Goal: Information Seeking & Learning: Learn about a topic

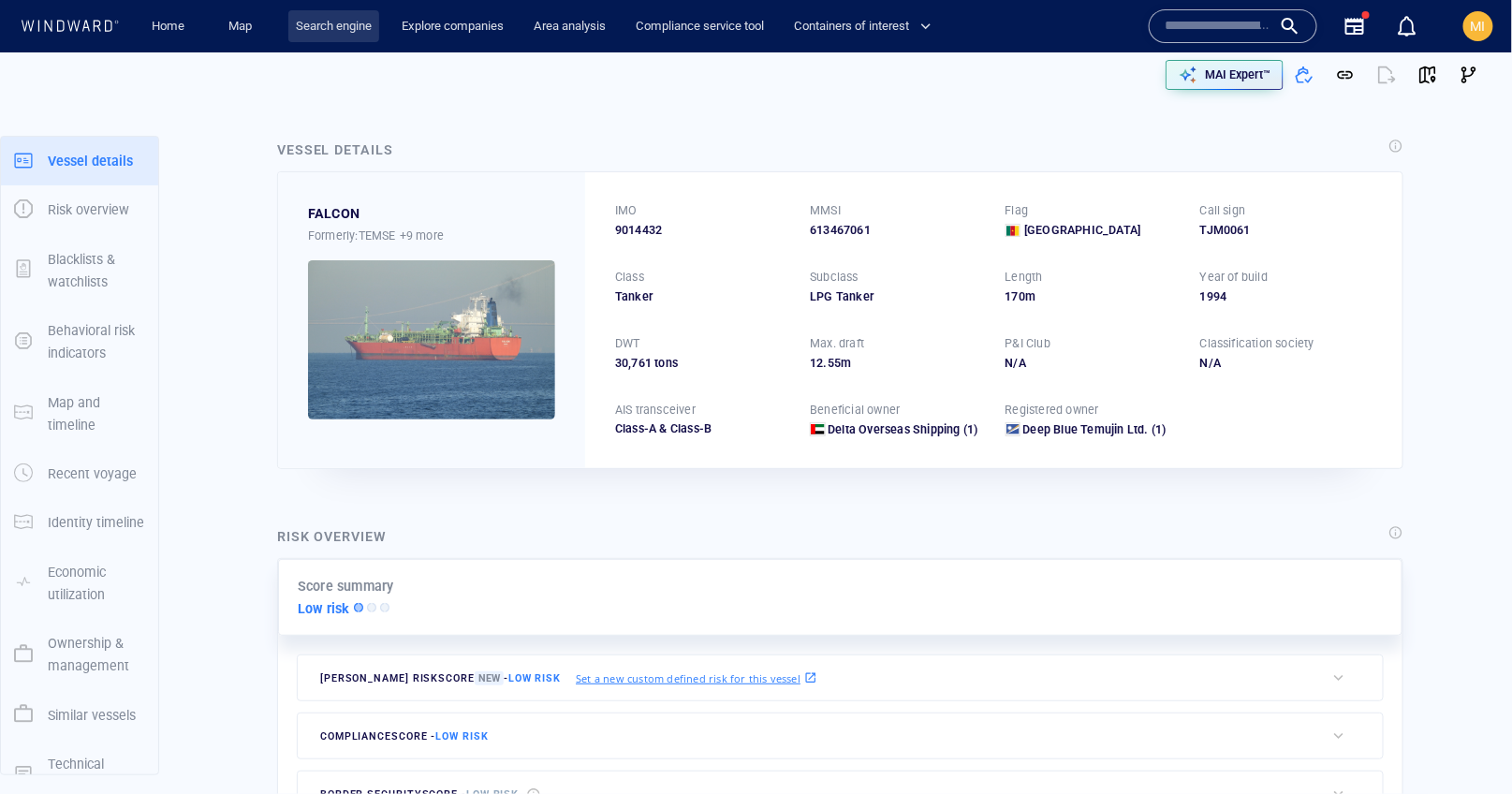
click at [337, 28] on link "Search engine" at bounding box center [333, 26] width 91 height 33
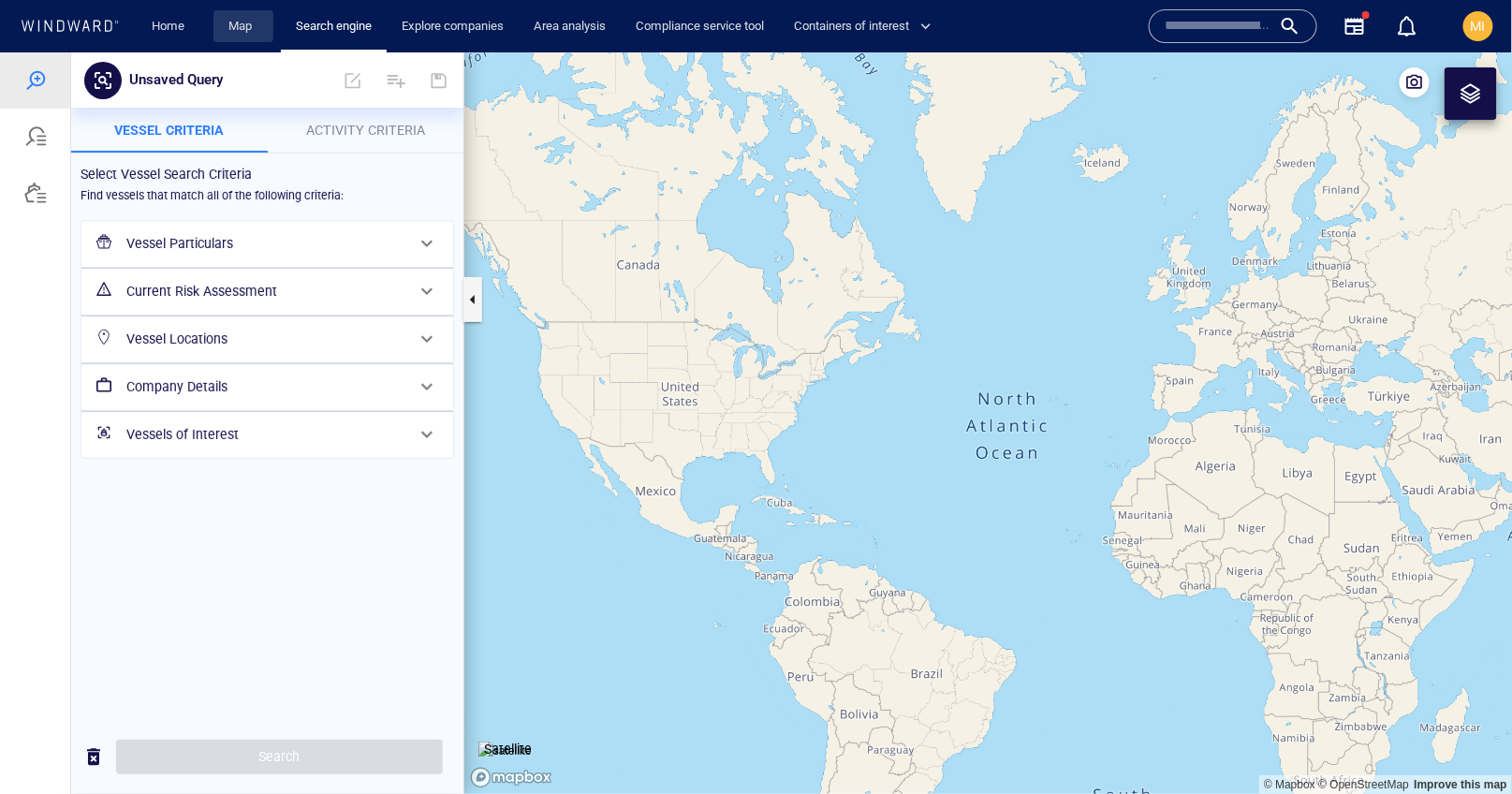
click at [246, 25] on link "Map" at bounding box center [244, 26] width 45 height 33
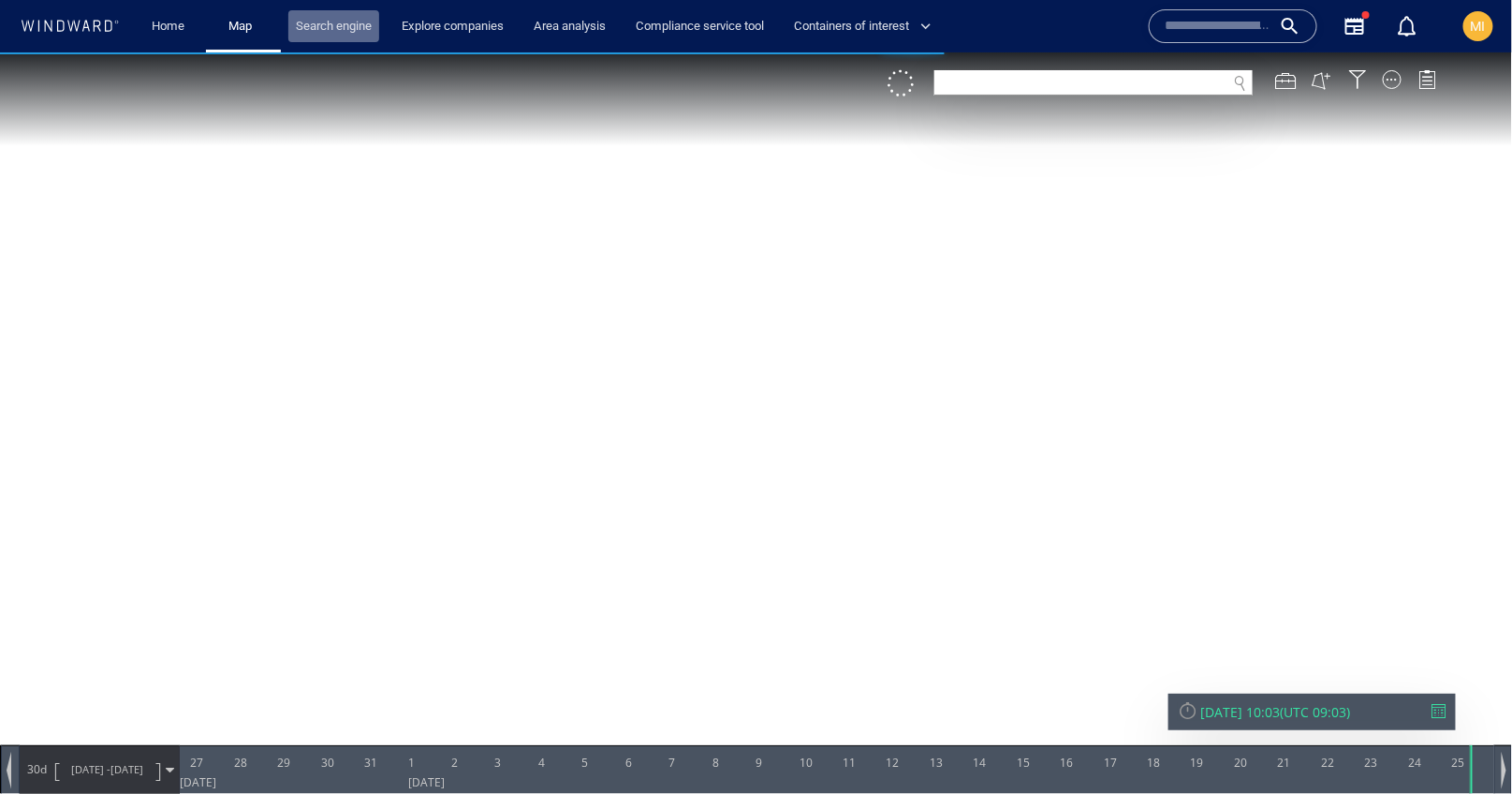
click at [348, 27] on link "Search engine" at bounding box center [333, 26] width 91 height 33
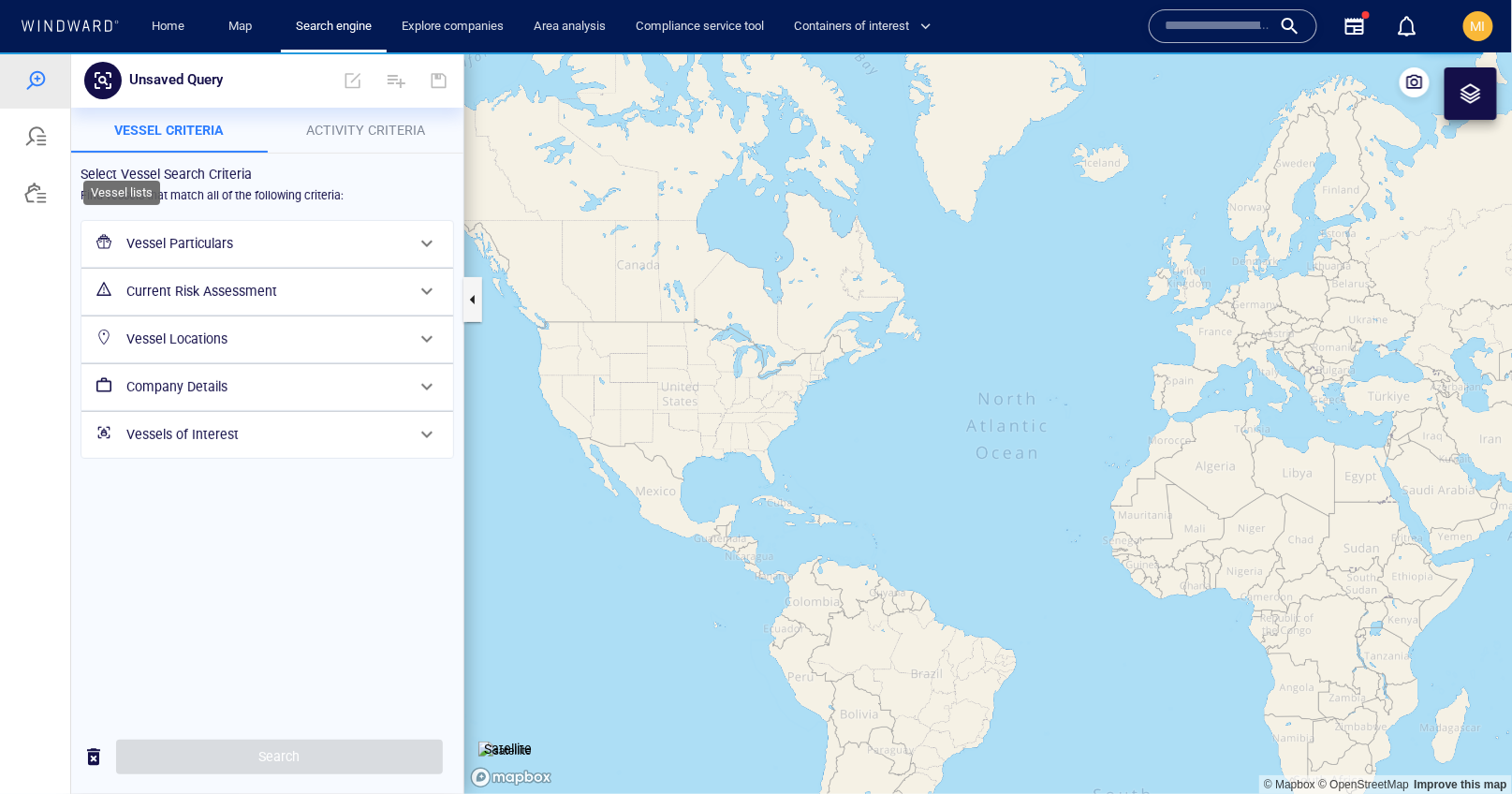
click at [33, 190] on div at bounding box center [36, 191] width 23 height 23
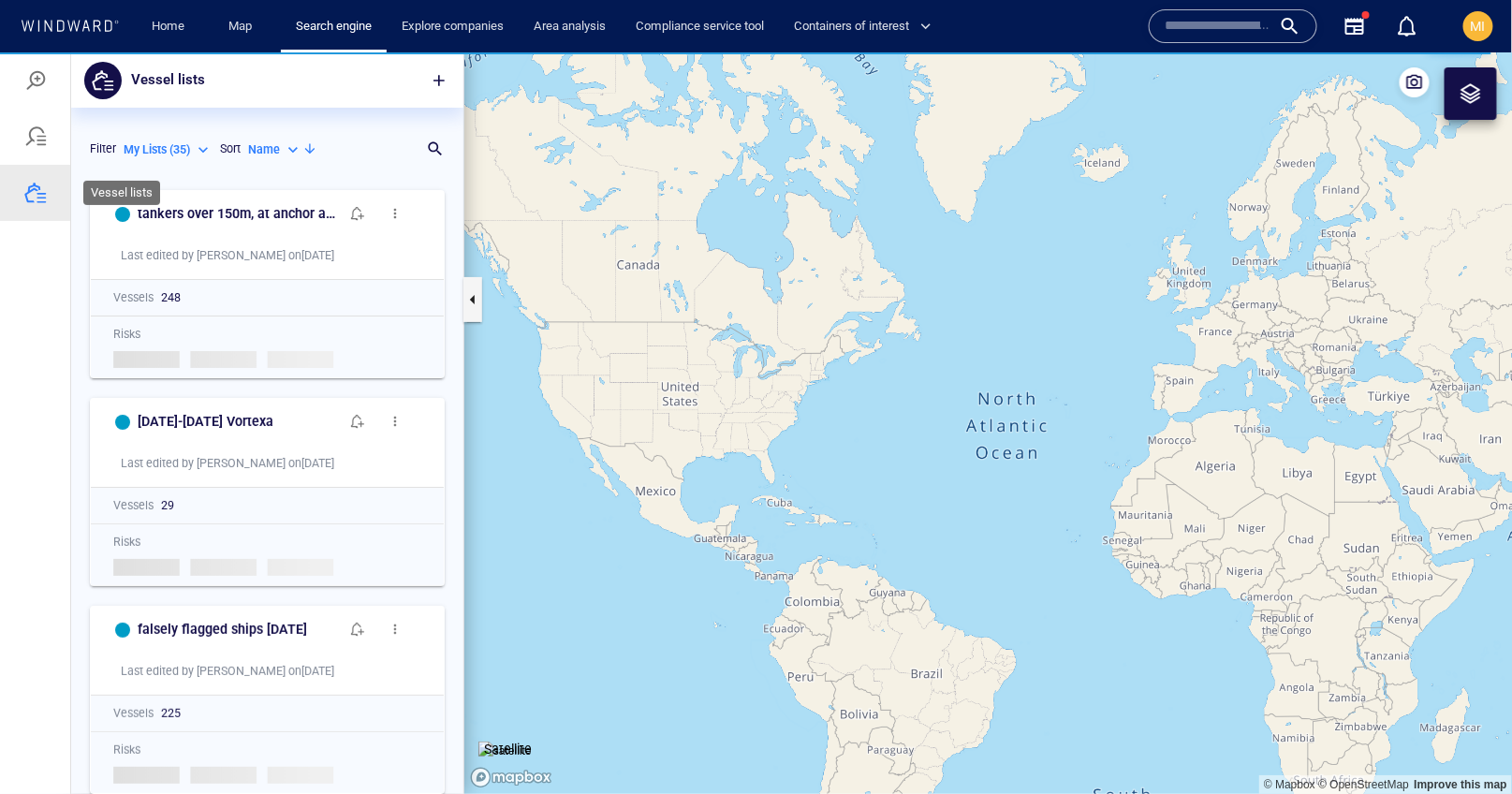
scroll to position [614, 393]
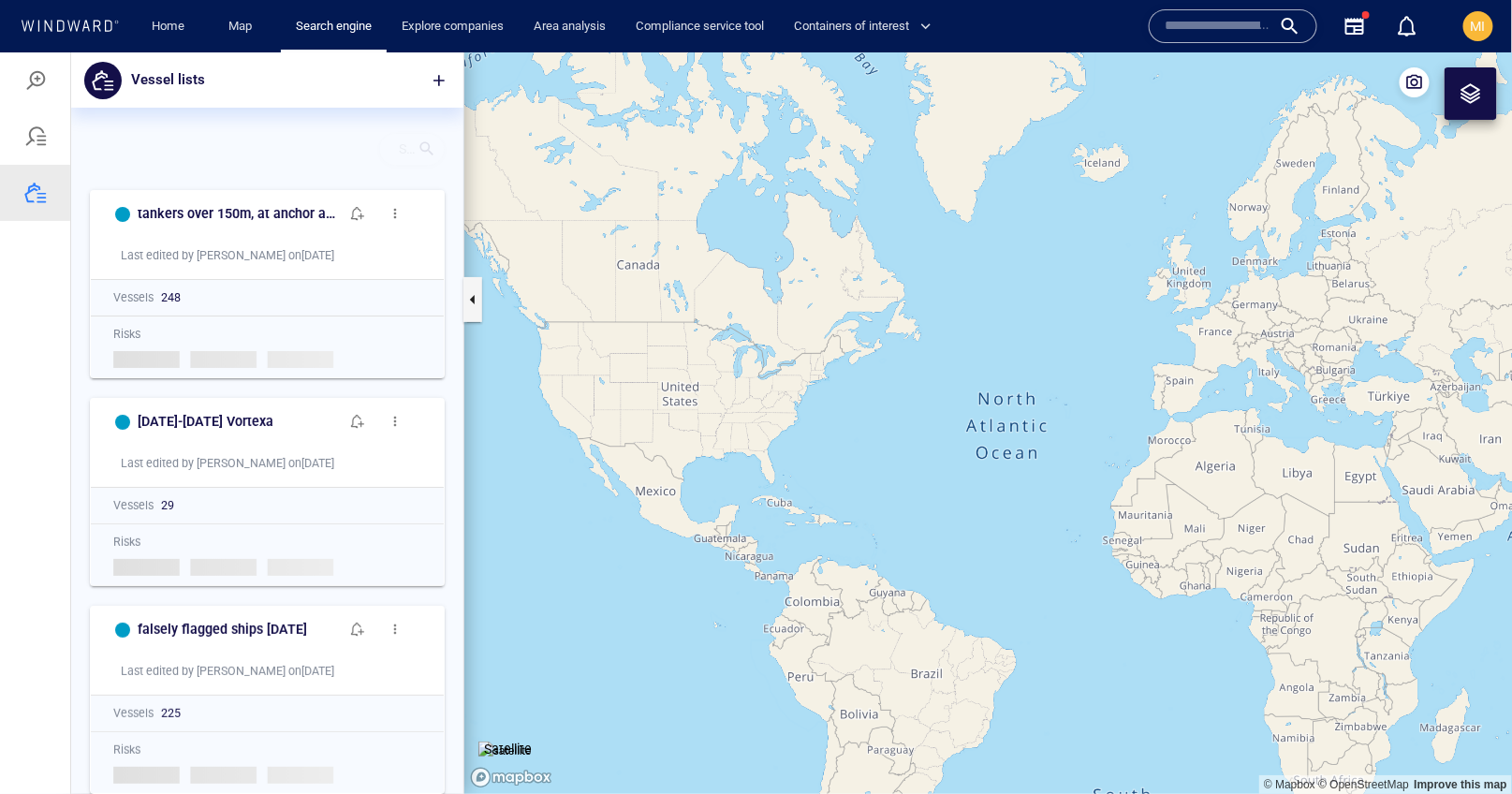
click at [433, 150] on div at bounding box center [426, 147] width 19 height 19
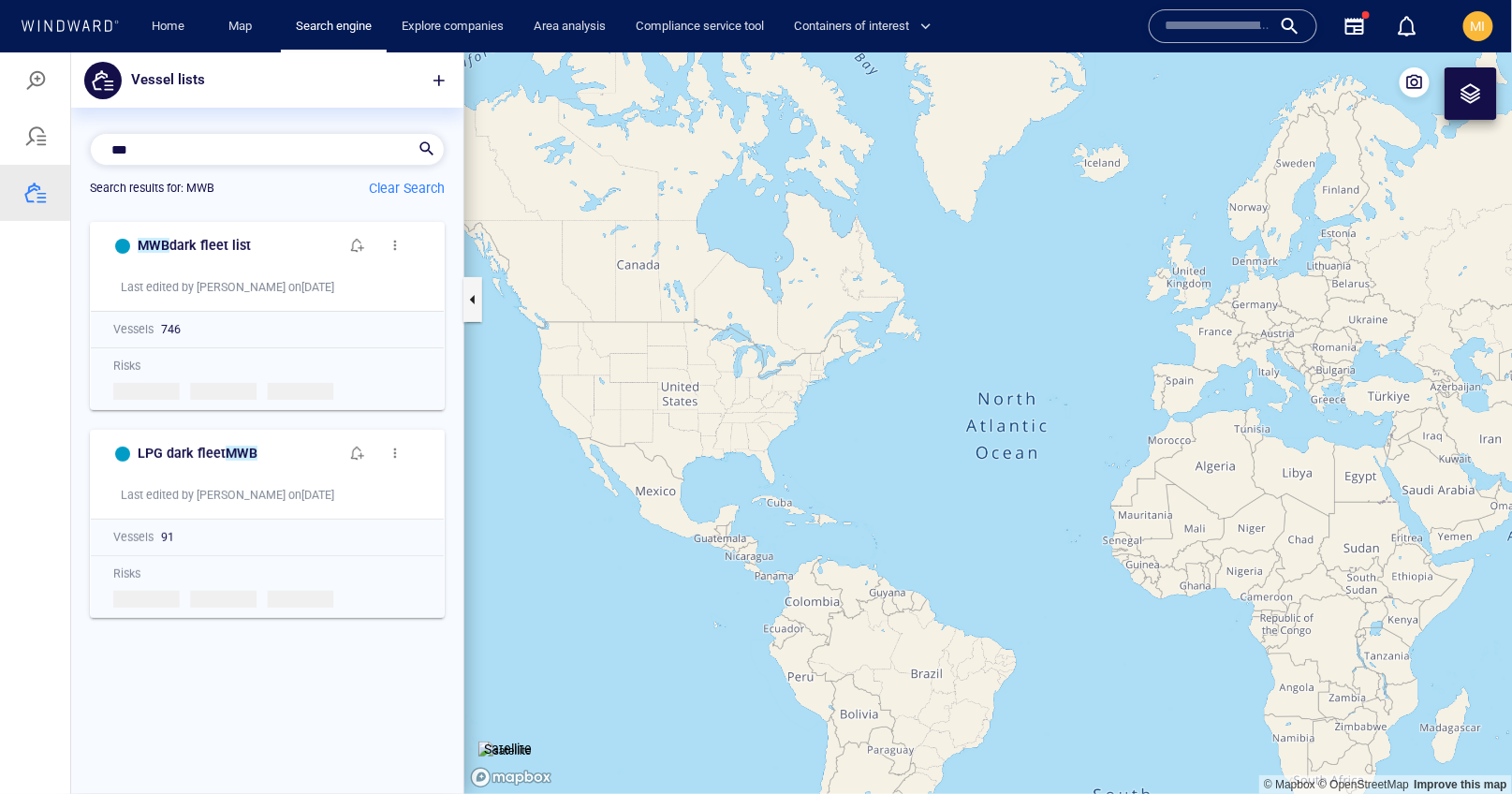
scroll to position [0, 0]
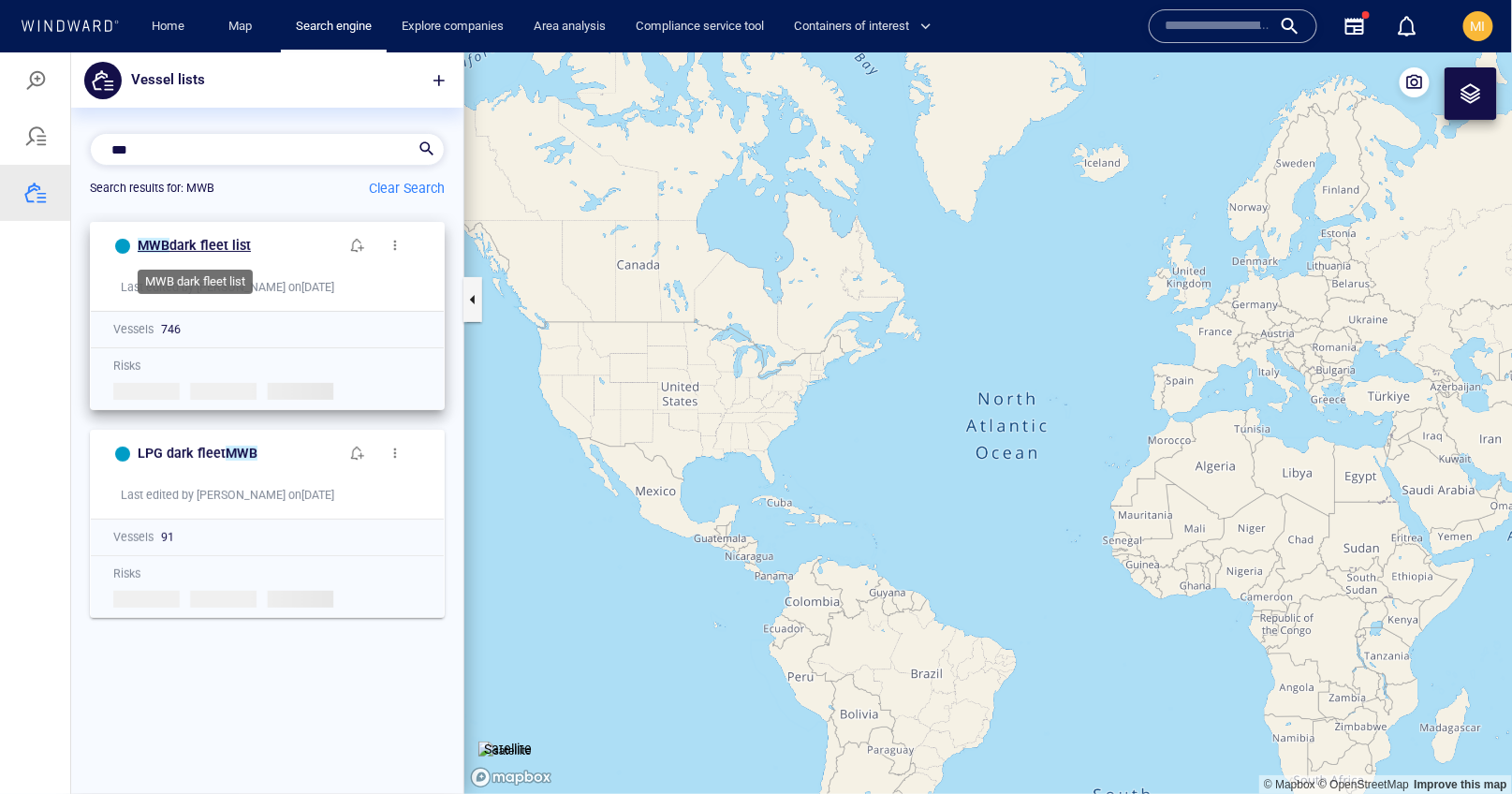
type input "***"
click at [219, 251] on h6 "MWB dark fleet list" at bounding box center [194, 245] width 113 height 24
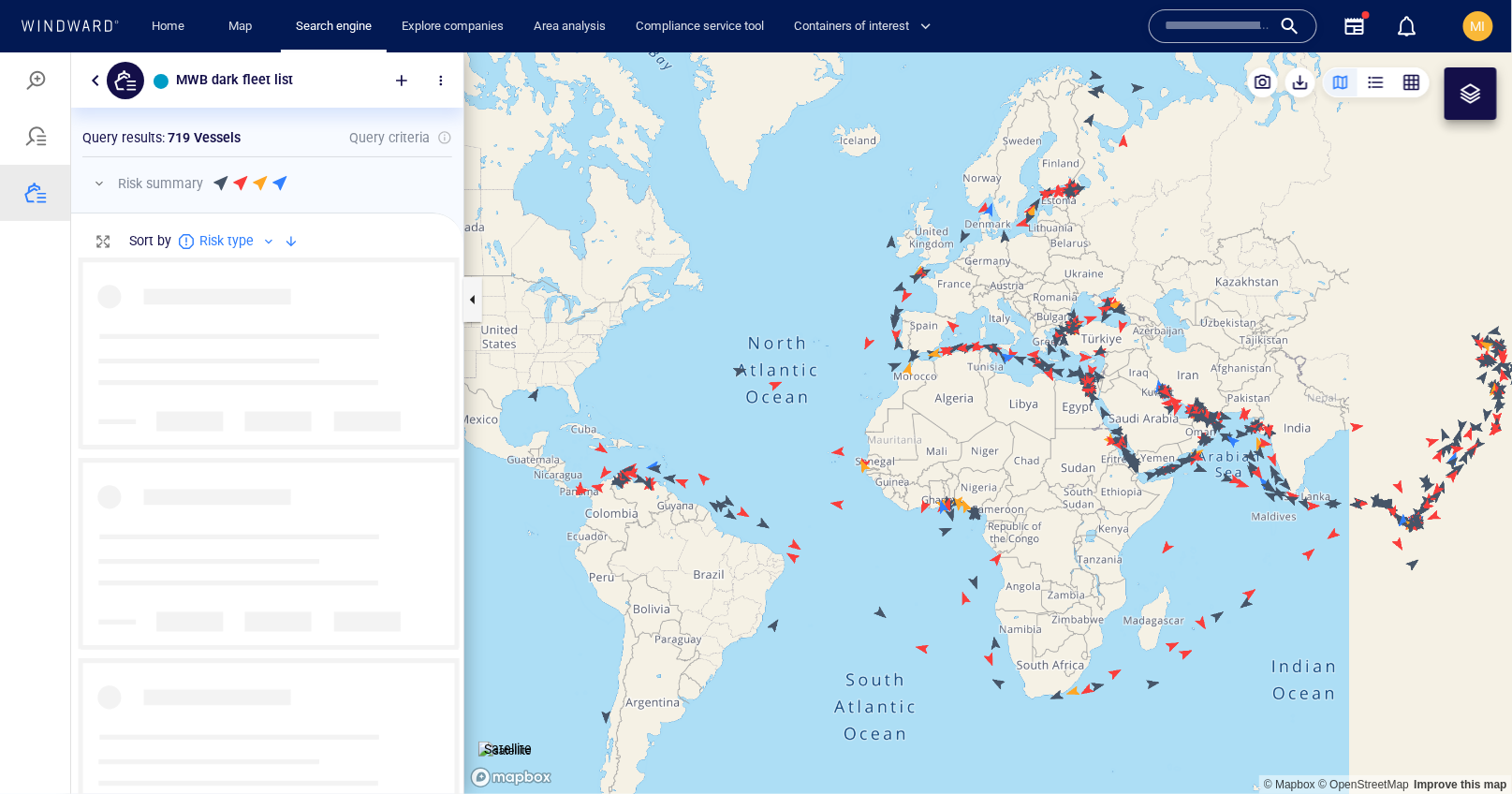
scroll to position [536, 393]
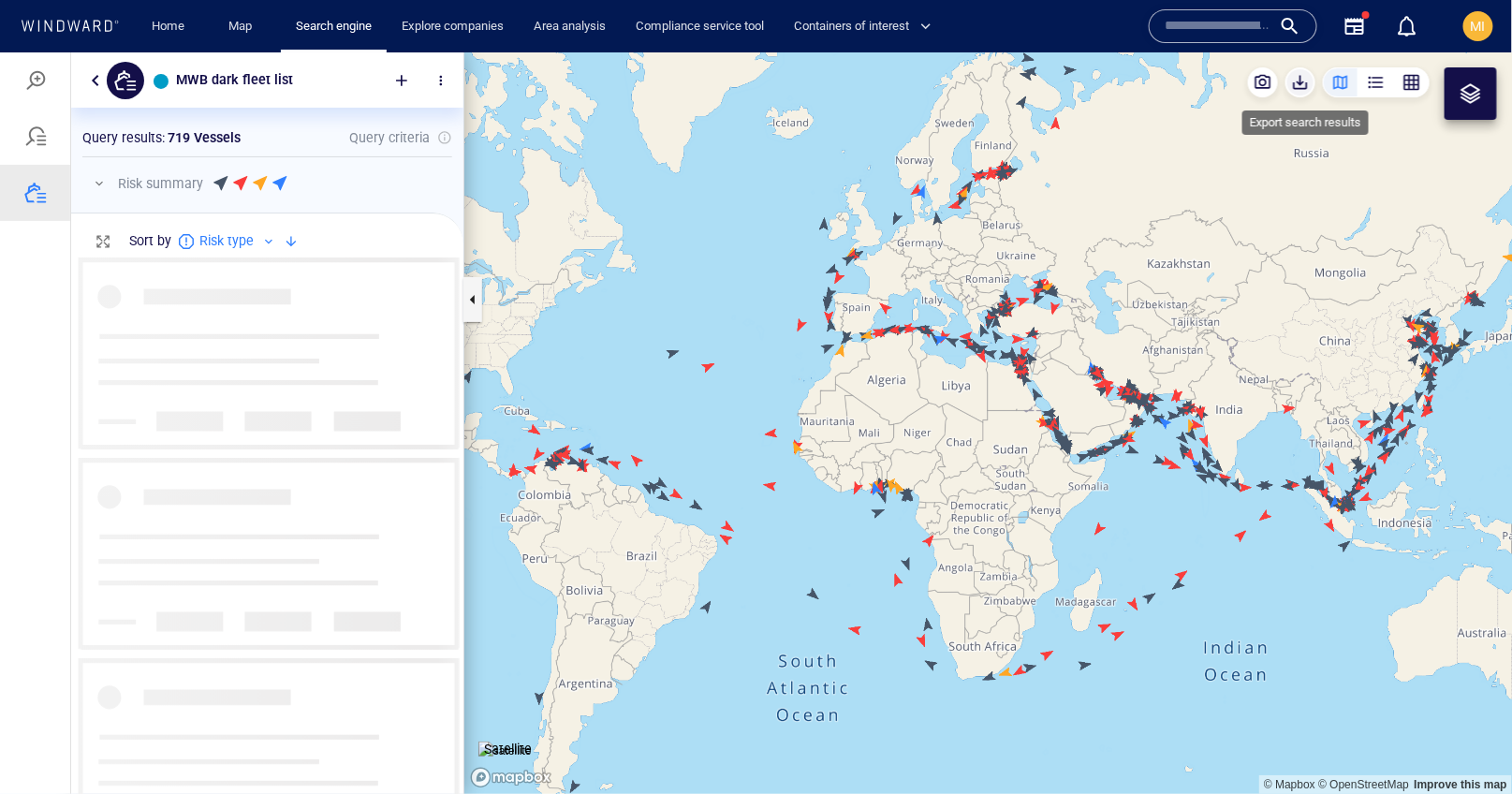
click at [1299, 85] on span "button" at bounding box center [1300, 81] width 19 height 19
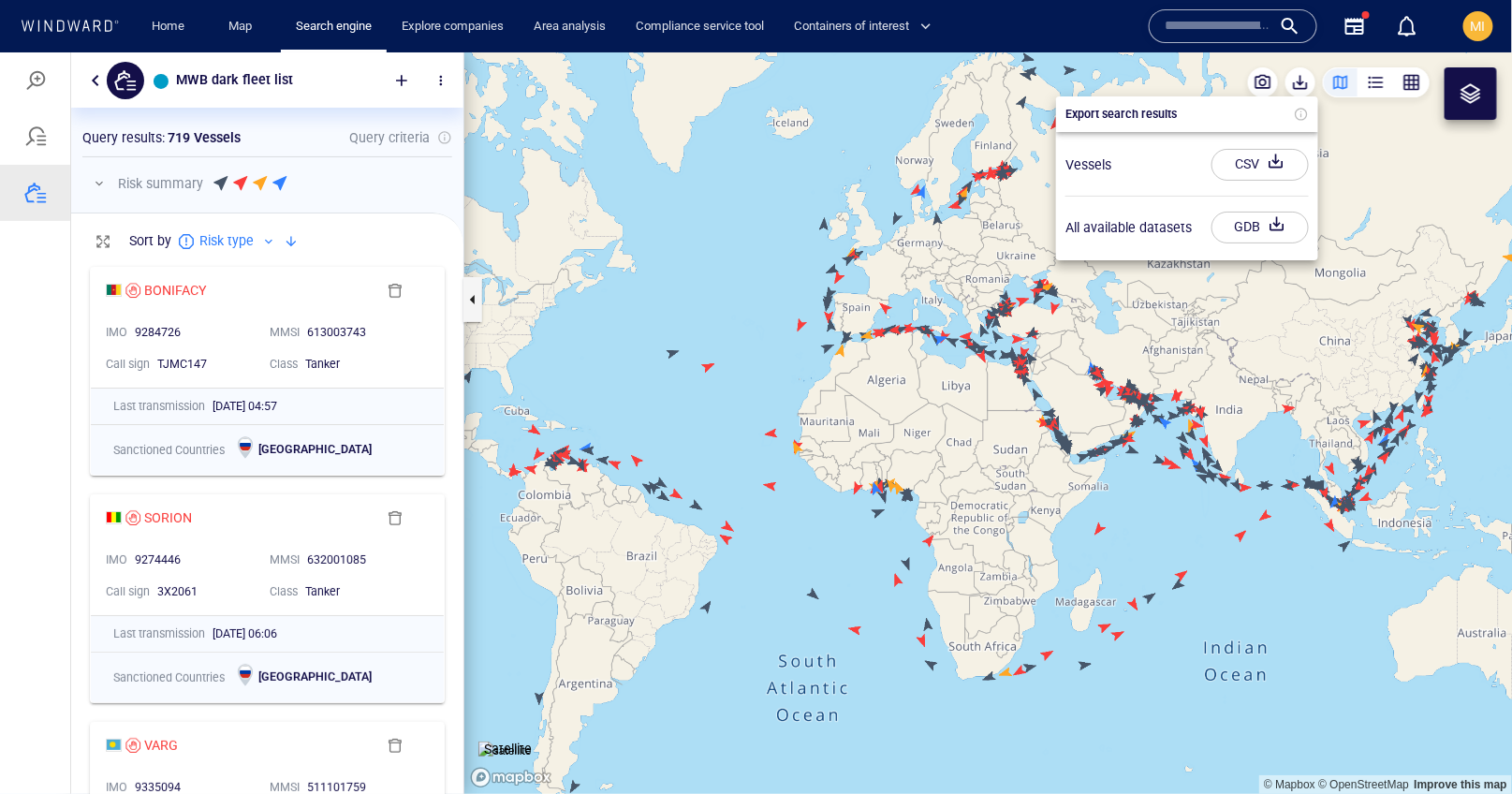
click at [1246, 164] on div "CSV" at bounding box center [1247, 163] width 32 height 31
click at [34, 190] on div at bounding box center [756, 422] width 1512 height 742
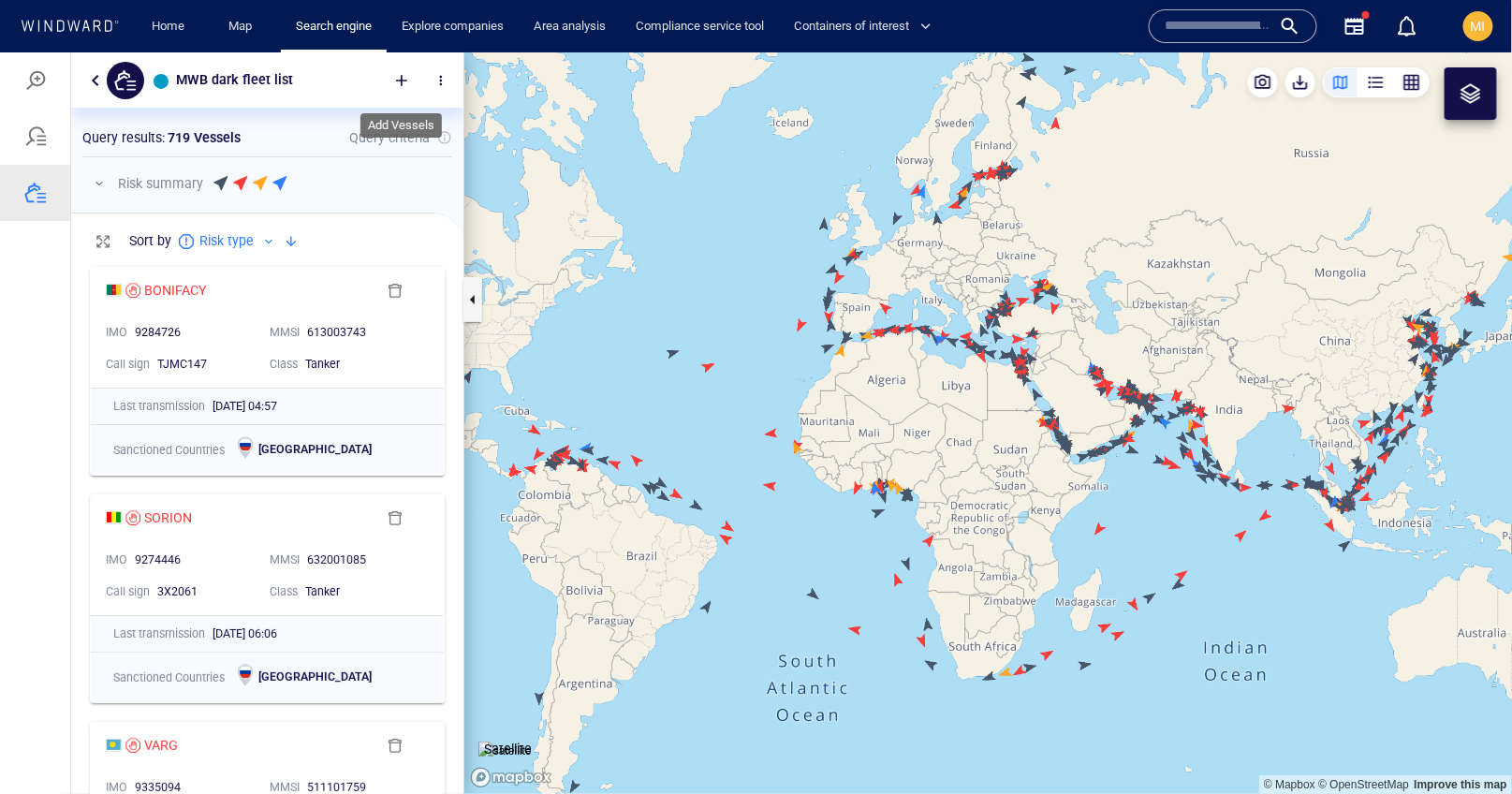
click at [403, 75] on div at bounding box center [401, 80] width 41 height 41
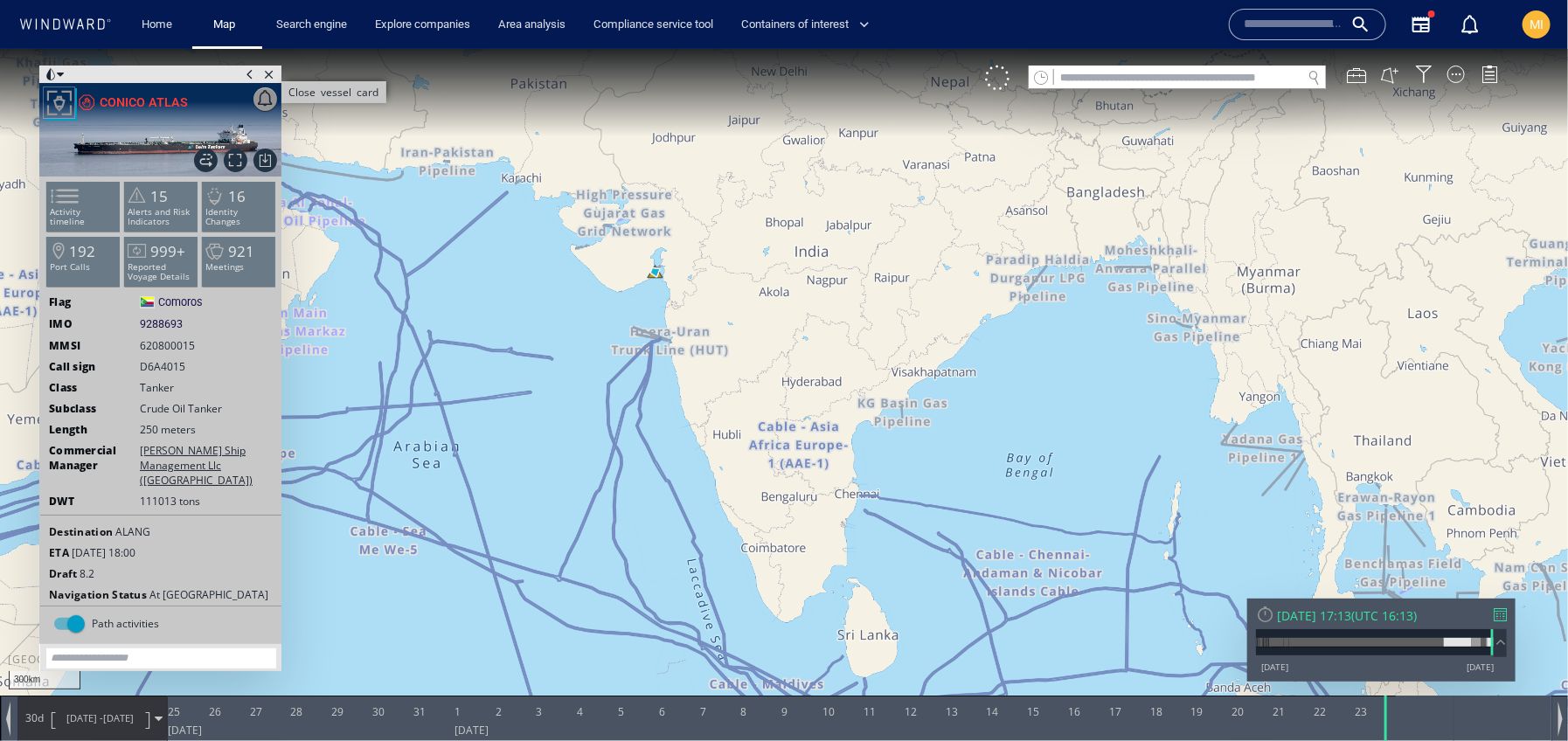
click at [271, 76] on span "Close vessel card" at bounding box center [269, 73] width 19 height 17
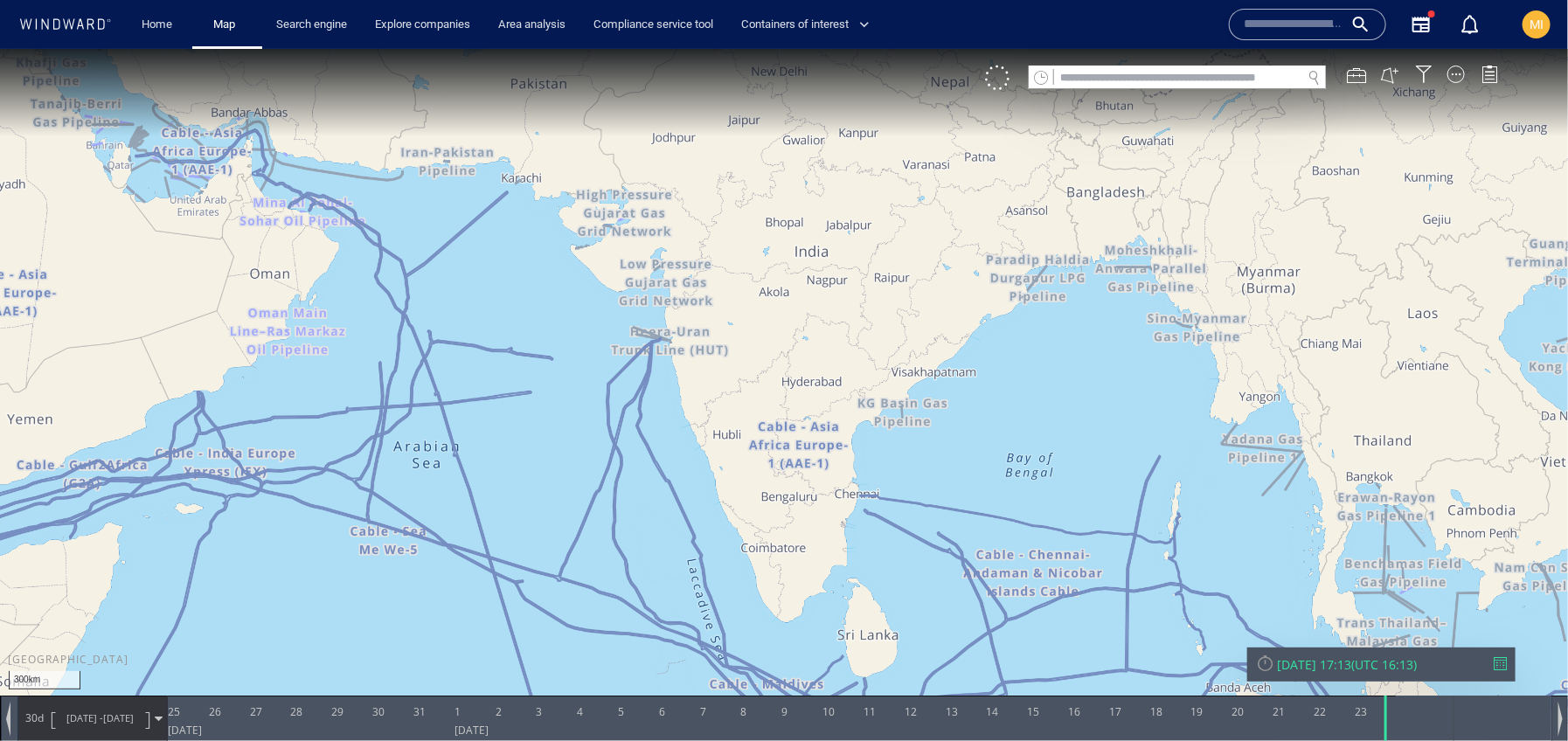
click at [1062, 76] on input "text" at bounding box center [1178, 77] width 248 height 24
paste input "*******"
type input "*******"
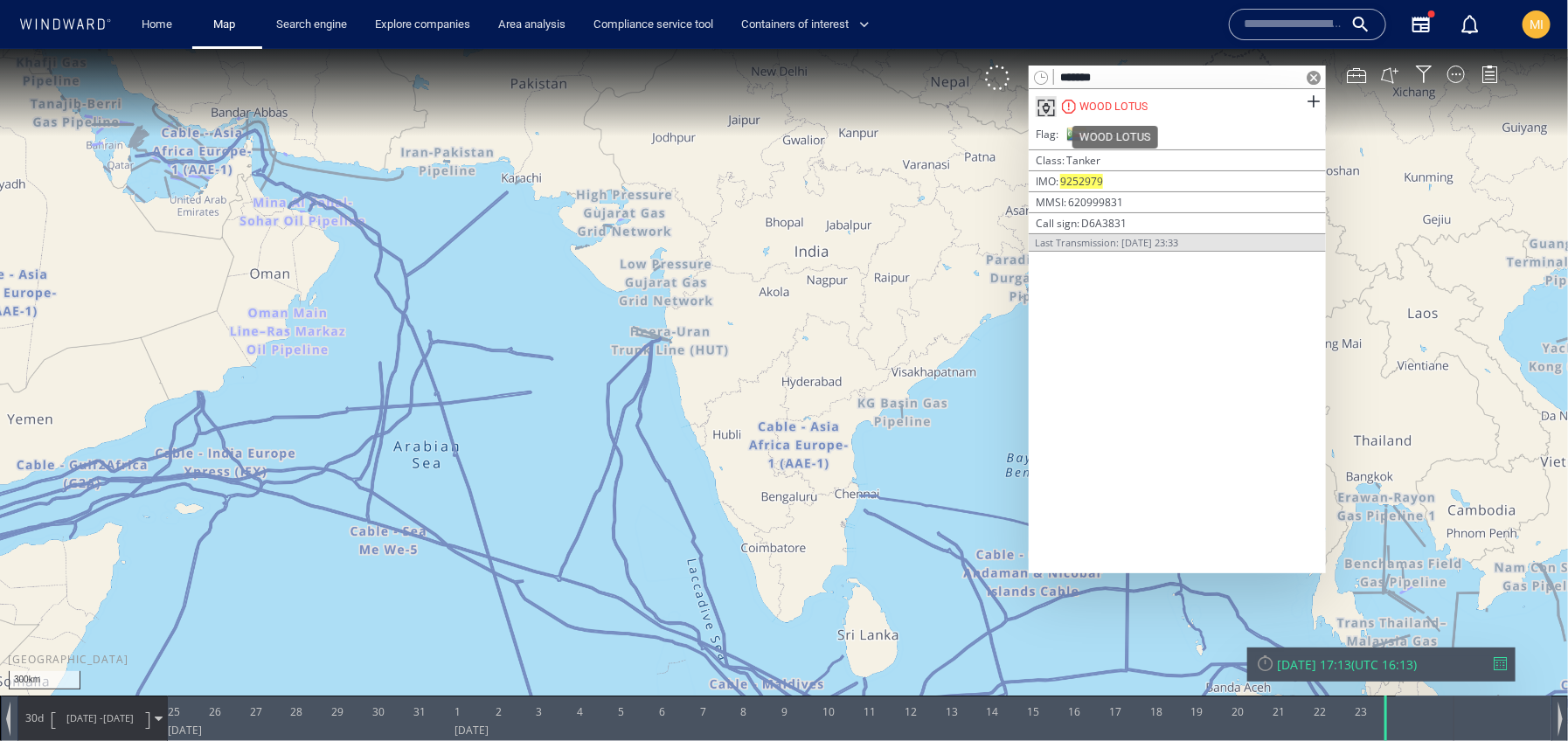
click at [1103, 103] on div "WOOD LOTUS" at bounding box center [1113, 105] width 68 height 16
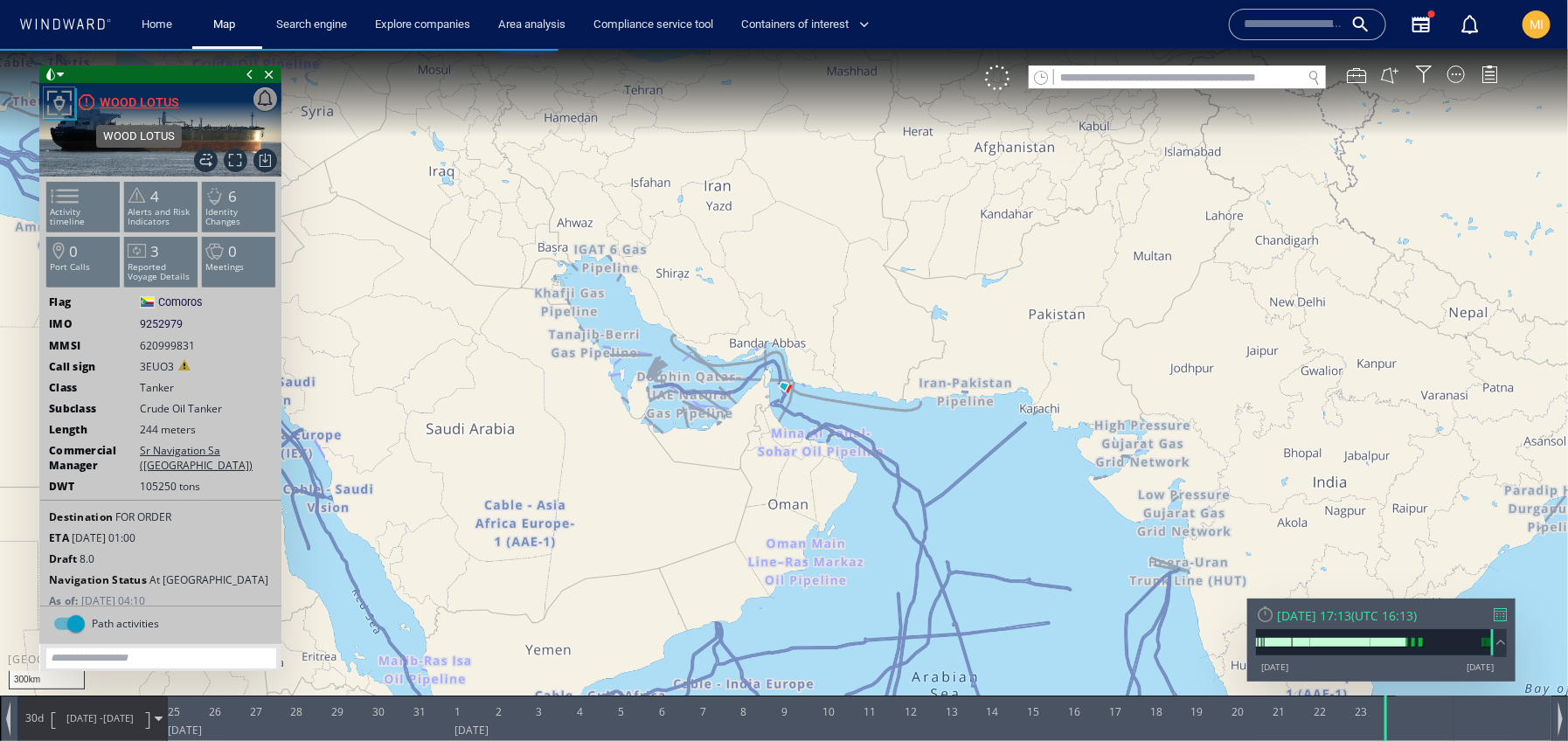
click at [156, 99] on div "WOOD LOTUS" at bounding box center [139, 101] width 79 height 21
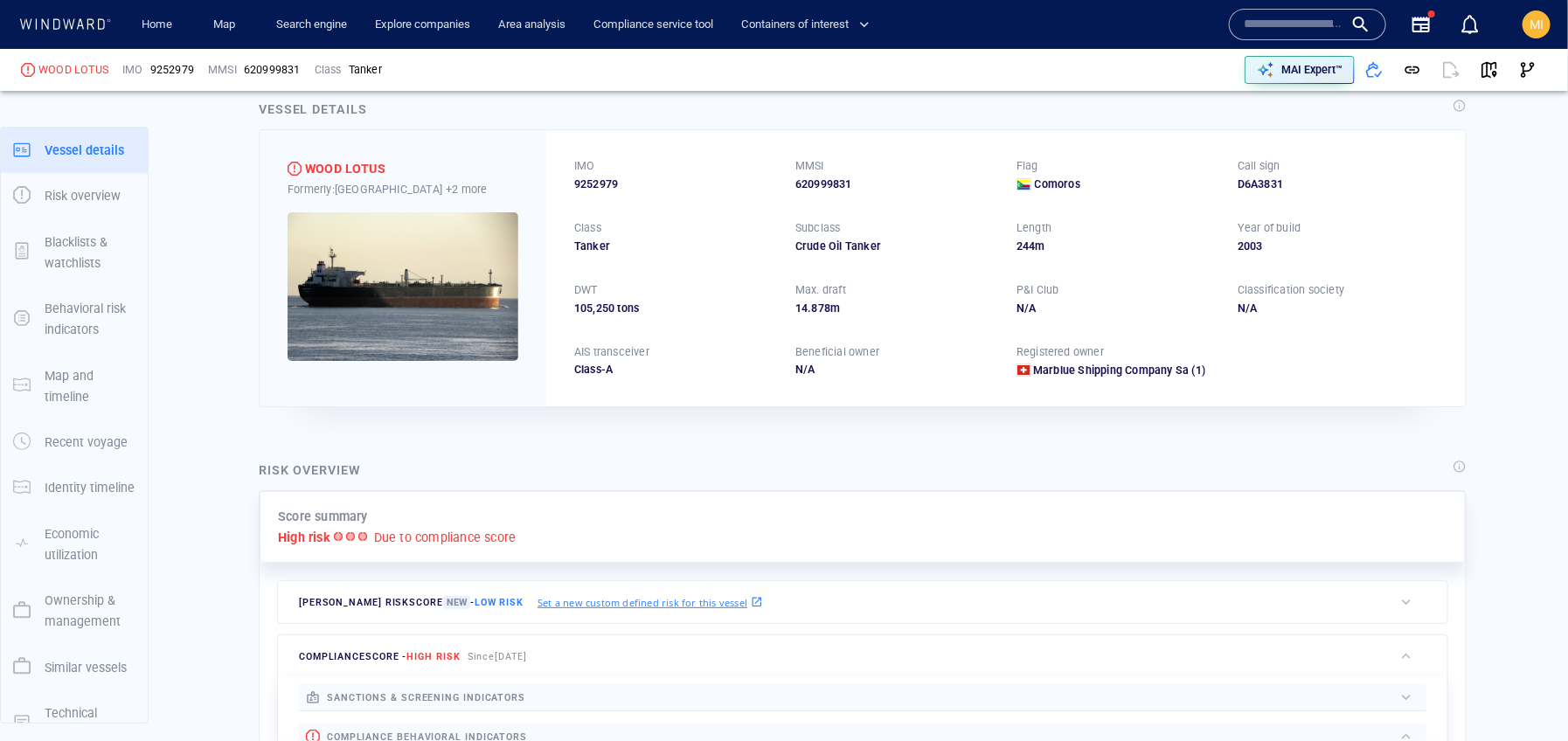
scroll to position [31, 0]
click at [304, 22] on link "Search engine" at bounding box center [311, 24] width 85 height 30
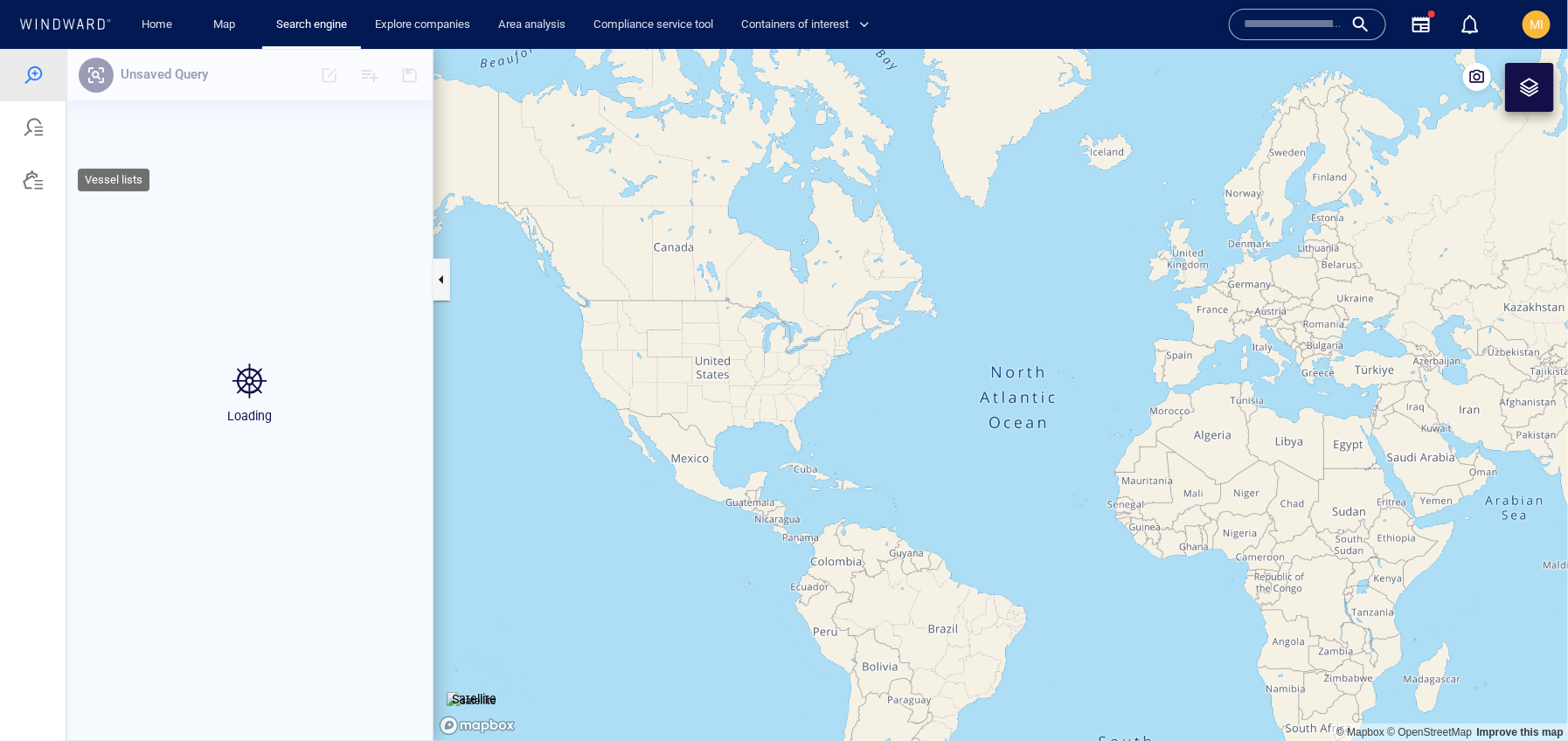
click at [41, 187] on div at bounding box center [33, 179] width 21 height 21
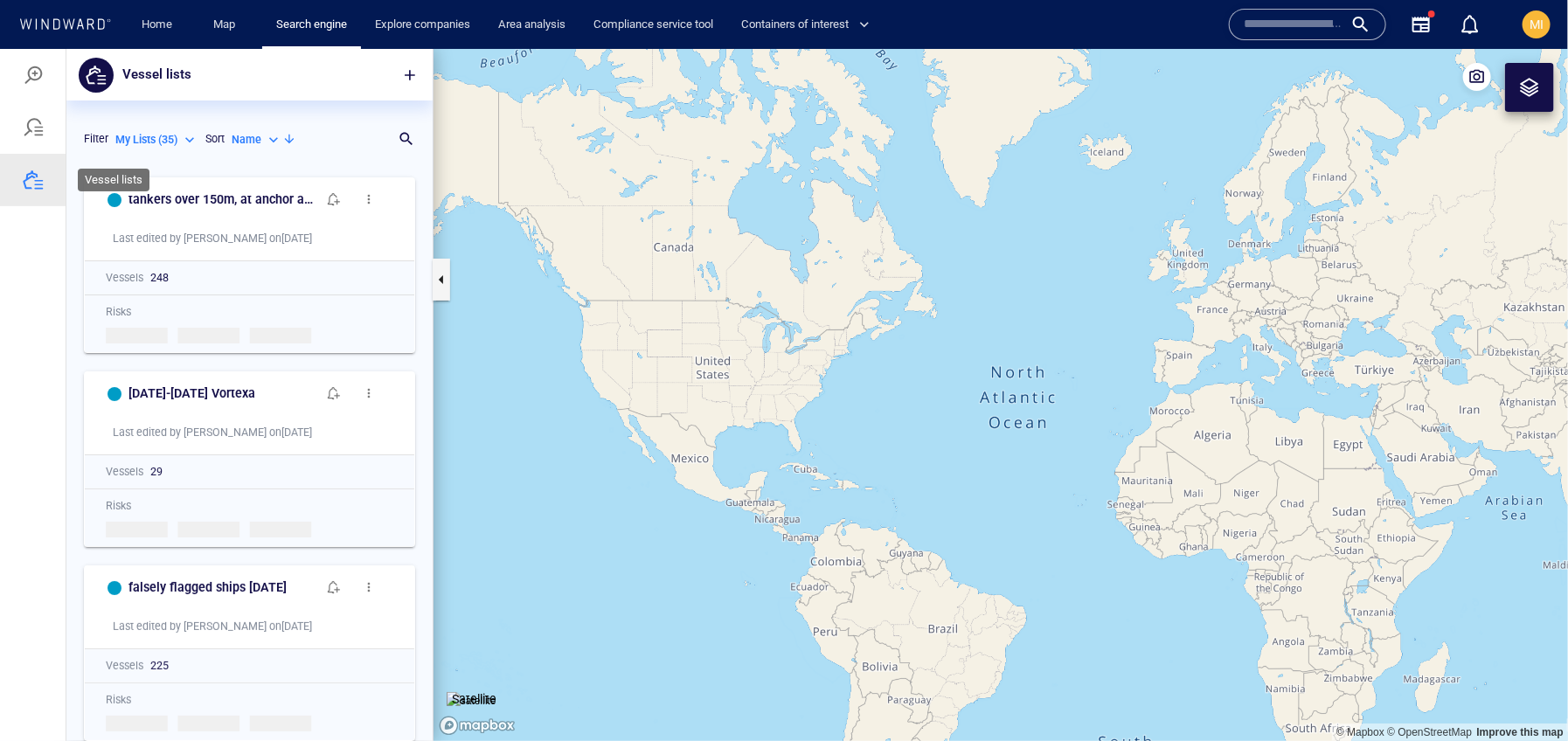
scroll to position [573, 366]
click at [403, 136] on div at bounding box center [398, 137] width 17 height 17
type input "*"
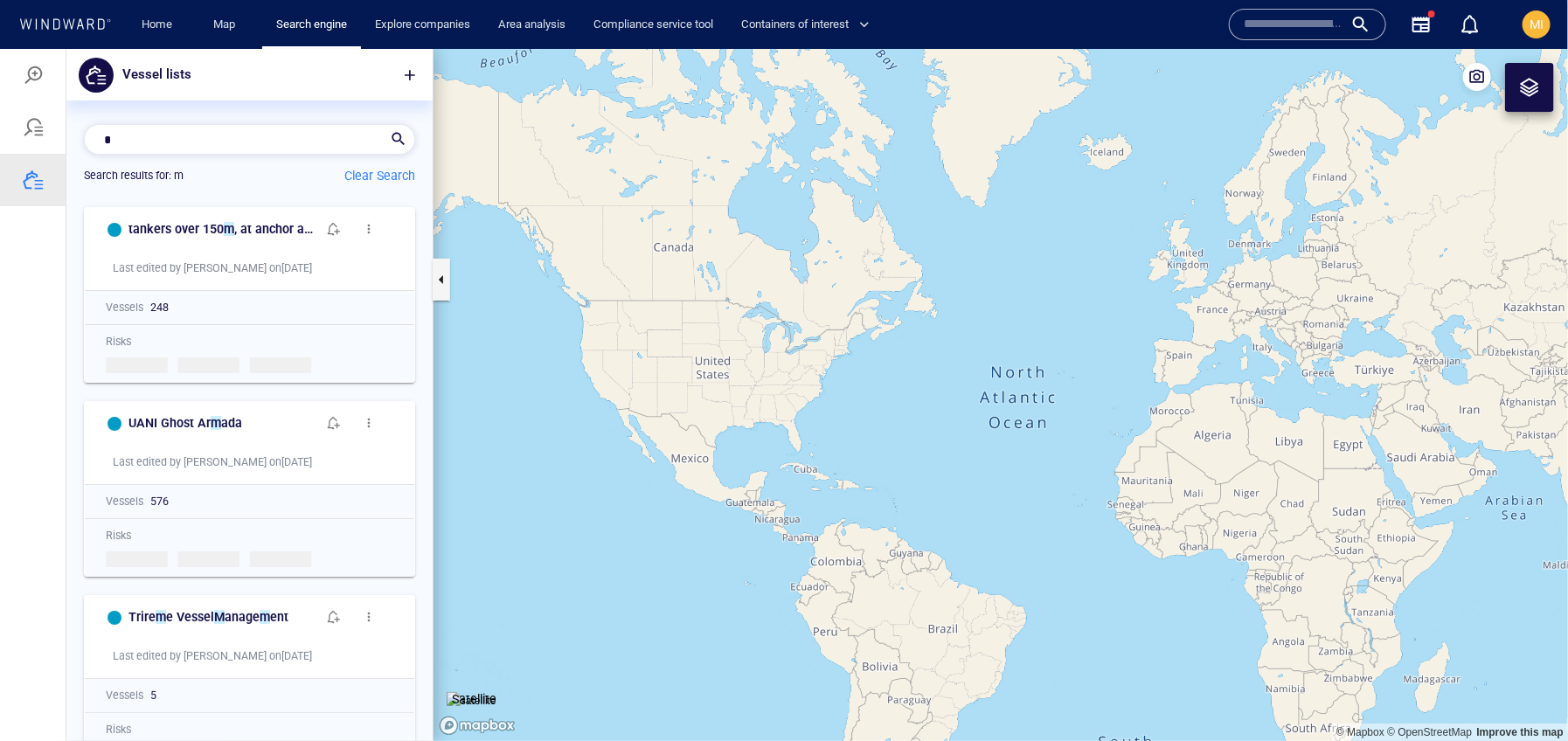
scroll to position [0, 0]
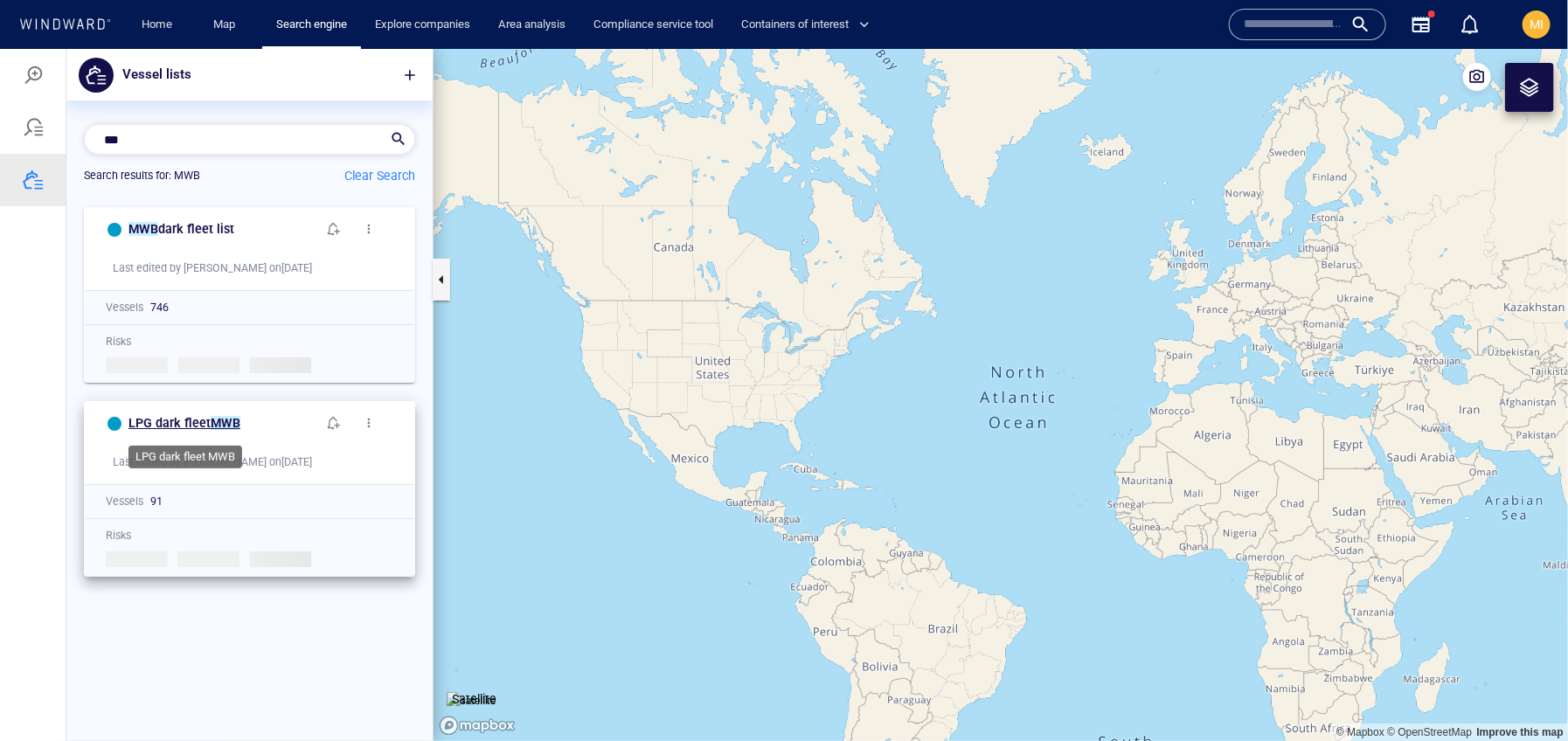
type input "***"
click at [171, 426] on span "LPG dark fleet" at bounding box center [169, 422] width 82 height 14
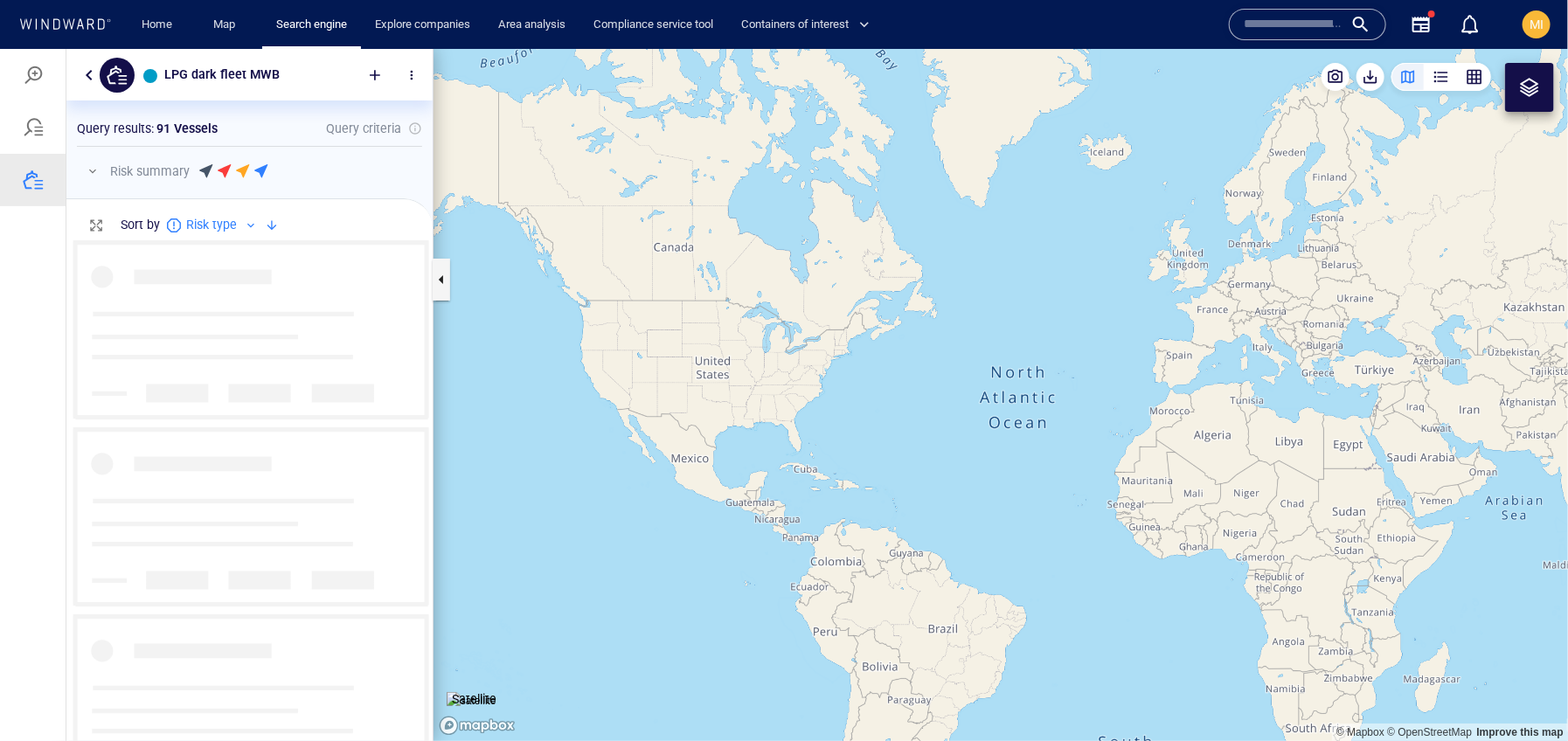
scroll to position [500, 366]
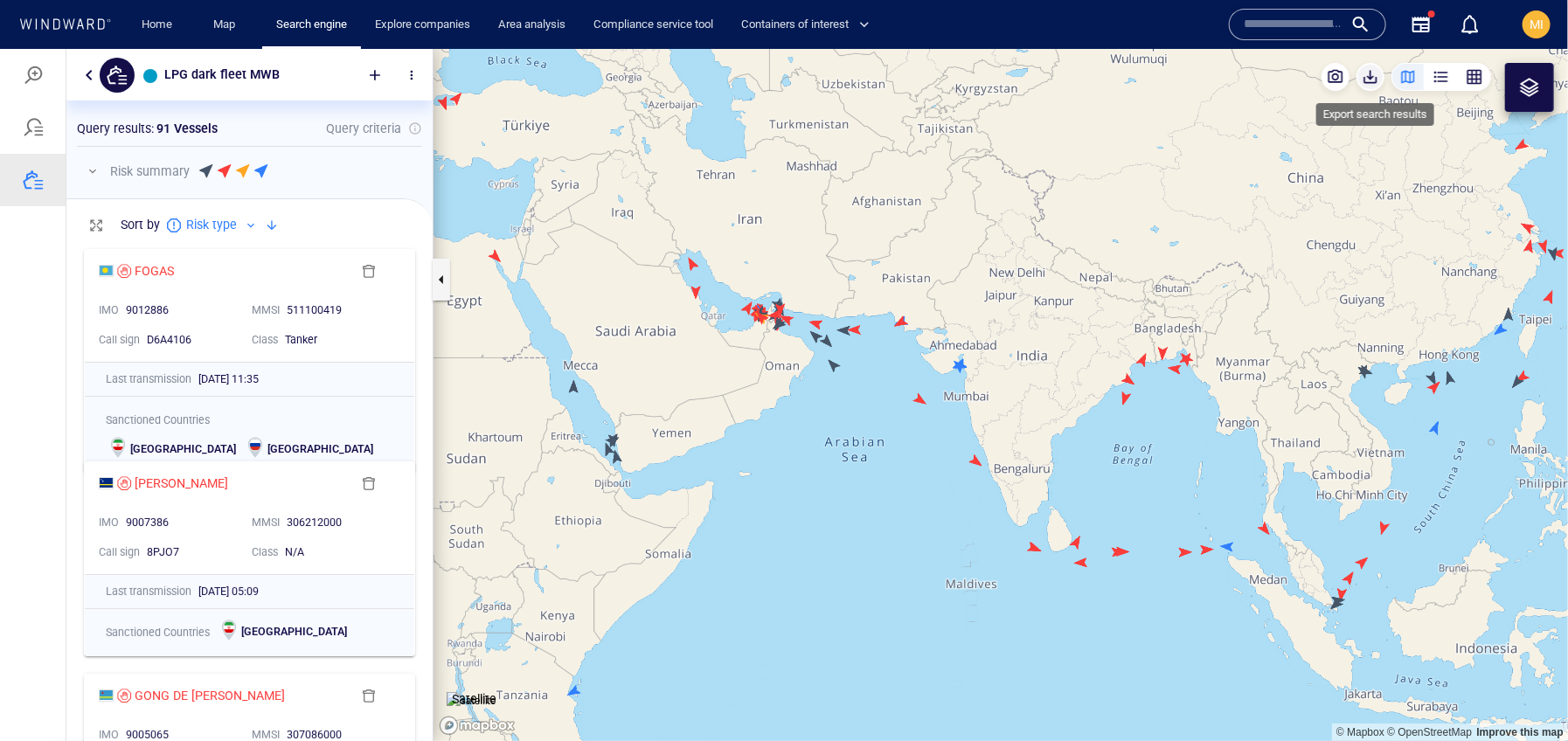
click at [1377, 75] on span "button" at bounding box center [1370, 75] width 17 height 17
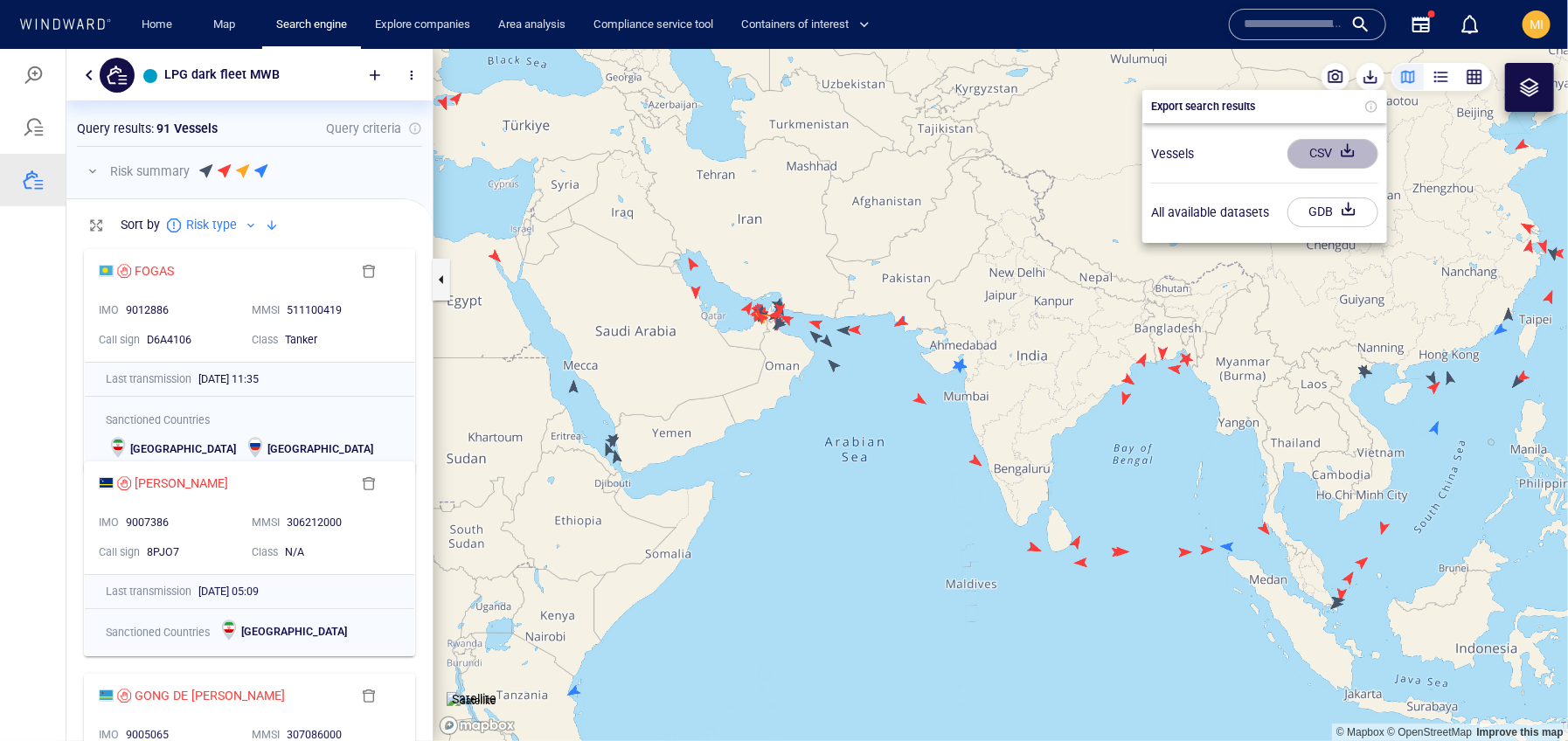
click at [1318, 150] on div "CSV" at bounding box center [1320, 152] width 29 height 29
